Goal: Navigation & Orientation: Find specific page/section

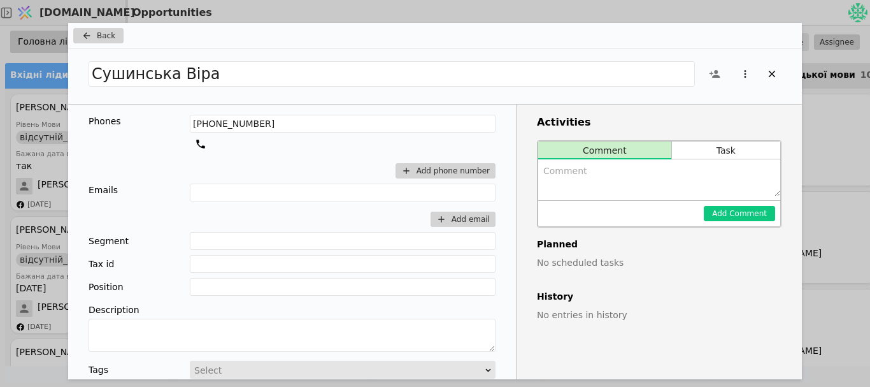
click at [106, 25] on div "Back" at bounding box center [435, 36] width 734 height 26
click at [105, 33] on span "Back" at bounding box center [106, 35] width 18 height 11
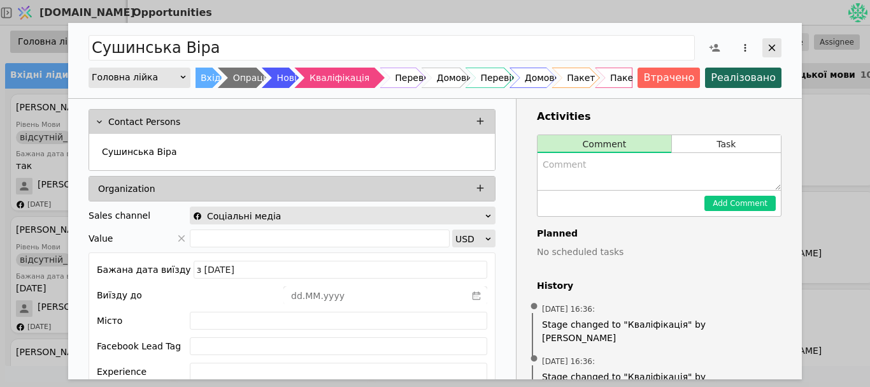
click at [765, 51] on div "Add Opportunity" at bounding box center [772, 47] width 19 height 19
